Goal: Task Accomplishment & Management: Use online tool/utility

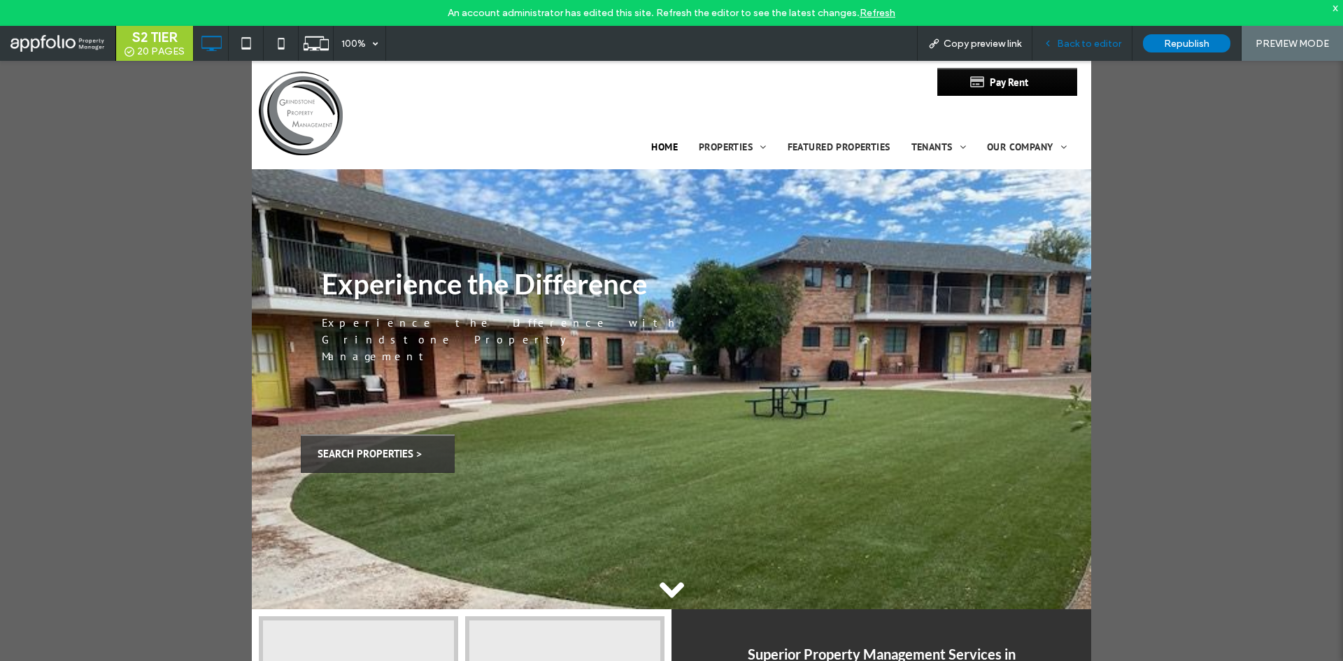
click at [1076, 41] on span "Back to editor" at bounding box center [1089, 44] width 64 height 12
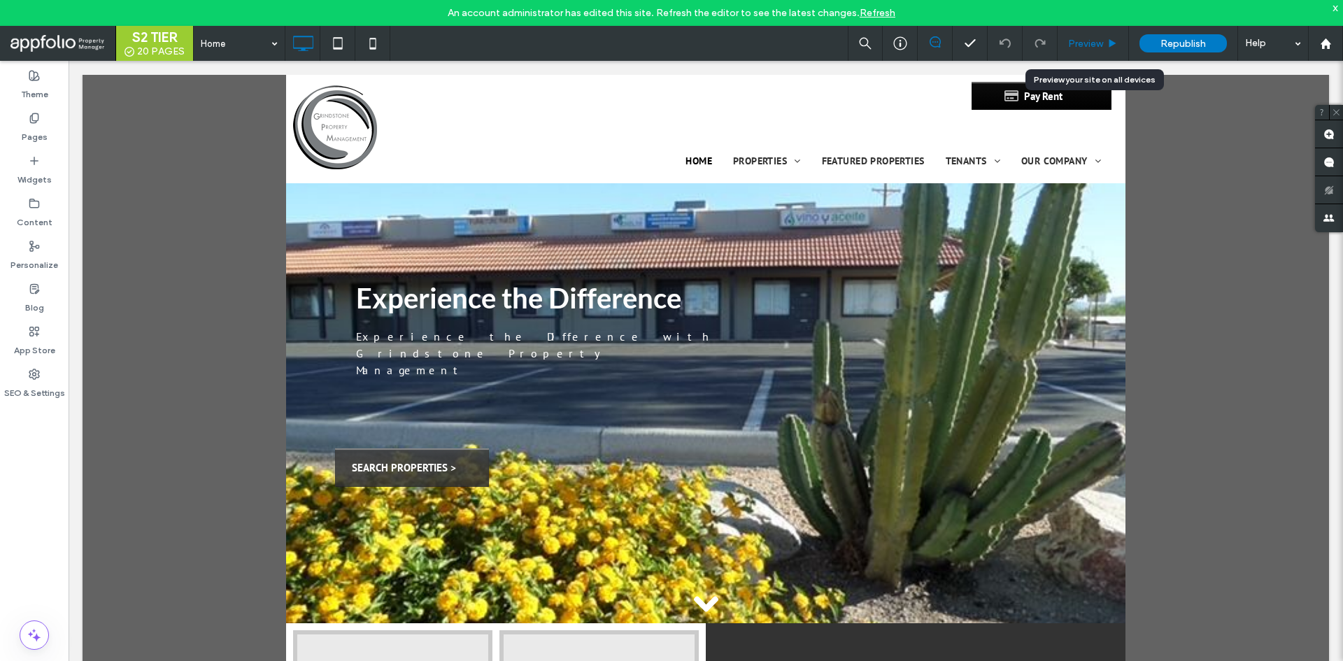
drag, startPoint x: 1086, startPoint y: 39, endPoint x: 1011, endPoint y: 6, distance: 82.0
click at [1086, 39] on span "Preview" at bounding box center [1085, 44] width 35 height 12
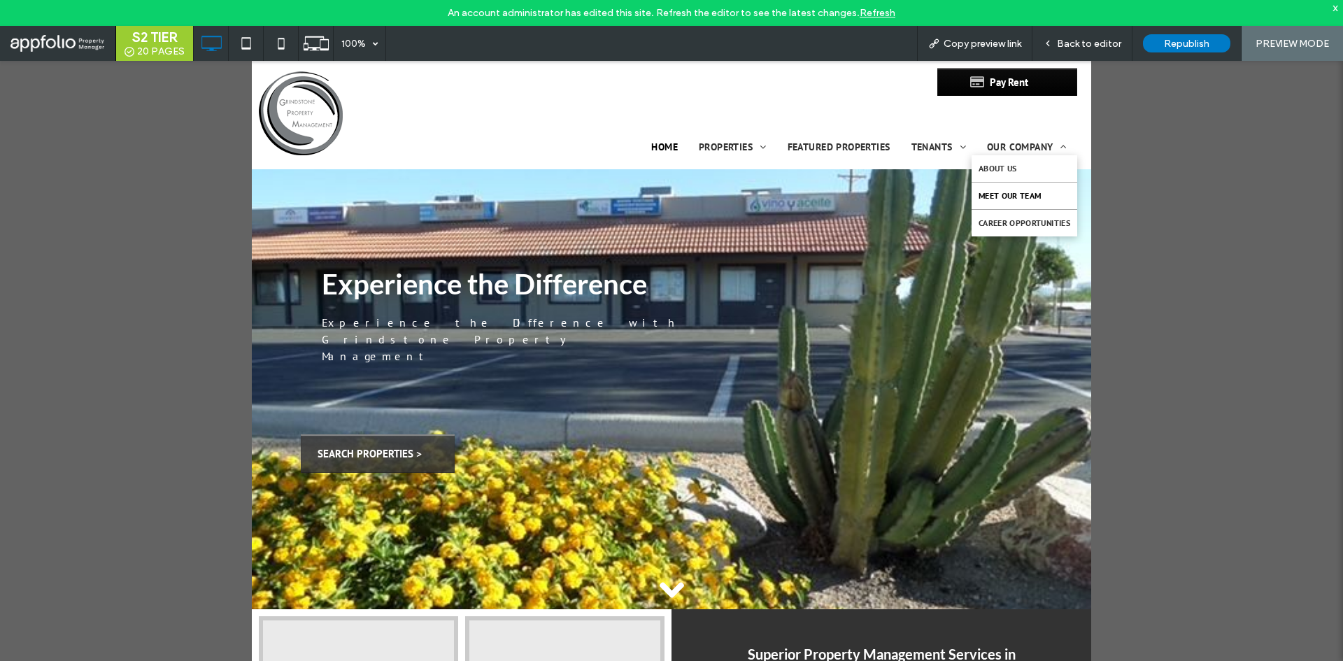
click at [1040, 198] on link "Meet Our Team" at bounding box center [1024, 196] width 106 height 27
click at [1111, 46] on span "Back to editor" at bounding box center [1089, 44] width 64 height 12
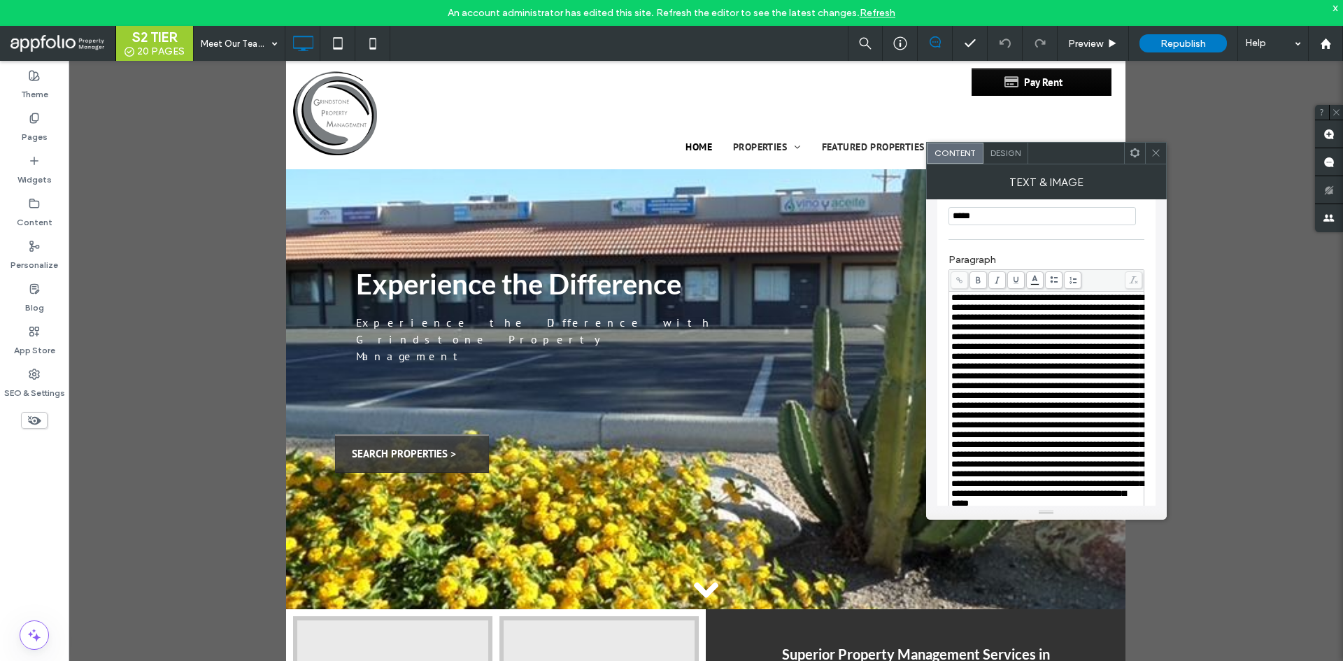
scroll to position [490, 0]
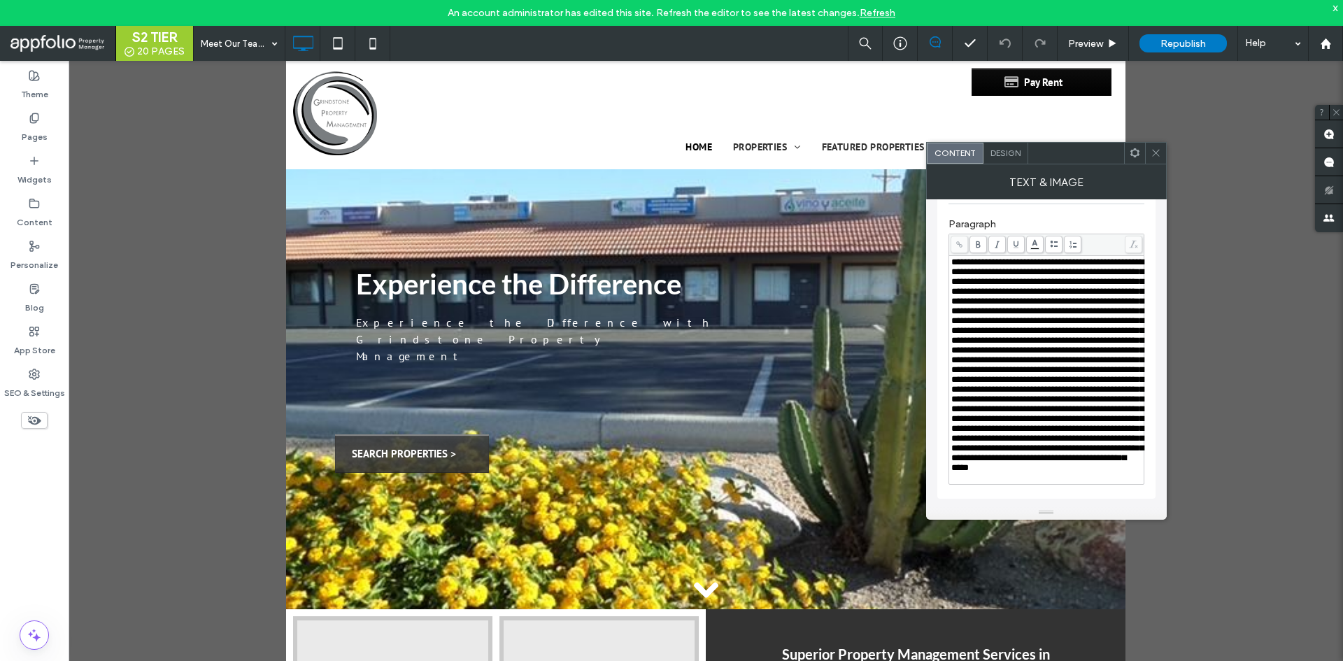
click at [1029, 285] on span "Rich Text Editor" at bounding box center [1047, 364] width 192 height 215
click at [1158, 168] on div "Text & Image" at bounding box center [1046, 181] width 241 height 35
click at [1157, 161] on span at bounding box center [1155, 153] width 10 height 21
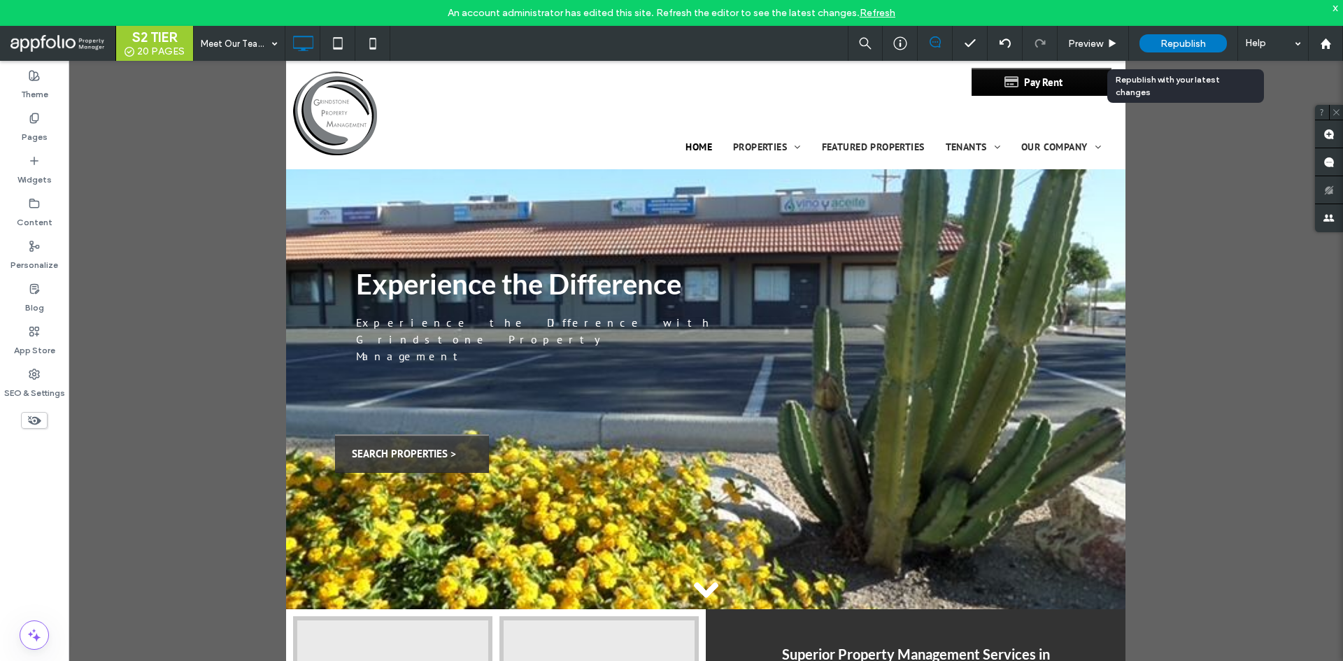
click at [1213, 38] on div "Republish" at bounding box center [1182, 43] width 87 height 18
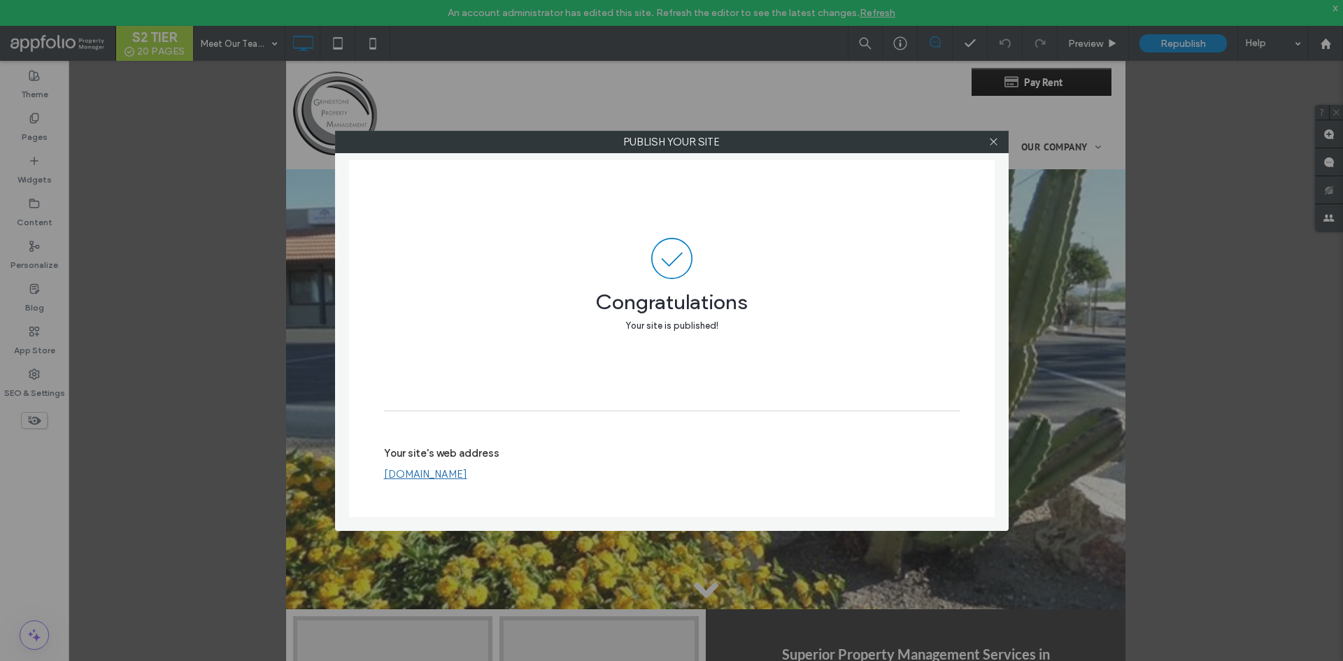
click at [990, 304] on div "Congratulations Your site is published! Your site's web address www.grindstonem…" at bounding box center [671, 338] width 645 height 357
